Goal: Task Accomplishment & Management: Manage account settings

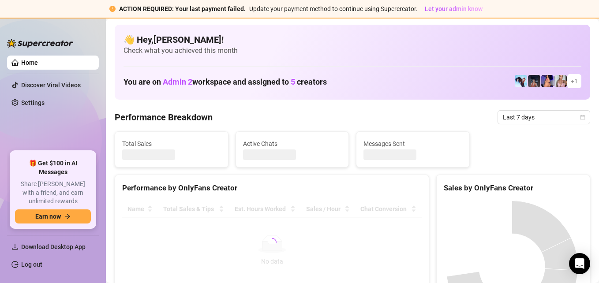
click at [42, 265] on link "Log out" at bounding box center [31, 264] width 21 height 7
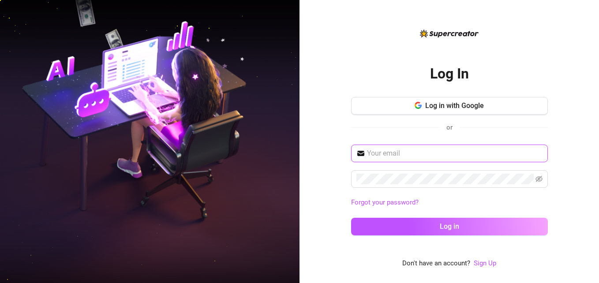
click at [427, 148] on input "text" at bounding box center [454, 153] width 175 height 11
type input "[EMAIL_ADDRESS][DOMAIN_NAME]"
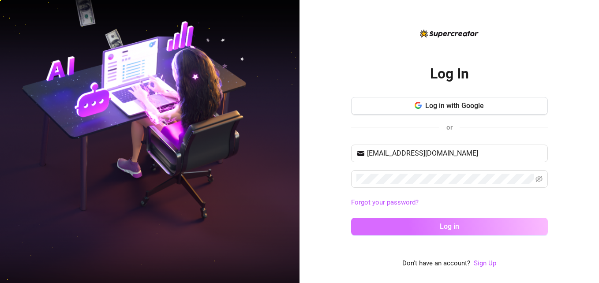
click at [445, 224] on span "Log in" at bounding box center [449, 226] width 19 height 8
